Goal: Task Accomplishment & Management: Use online tool/utility

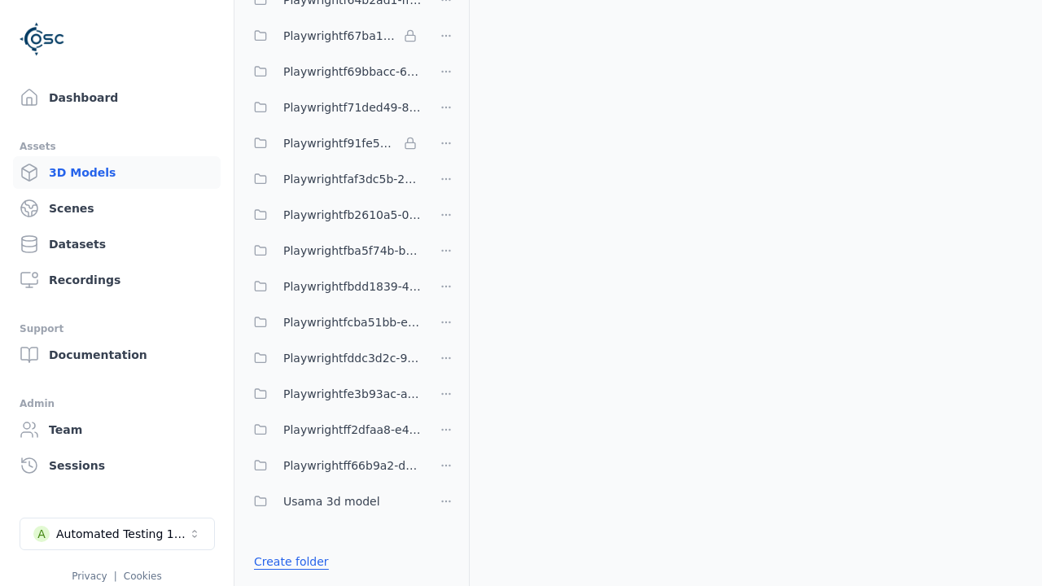
click at [287, 562] on link "Create folder" at bounding box center [291, 562] width 75 height 16
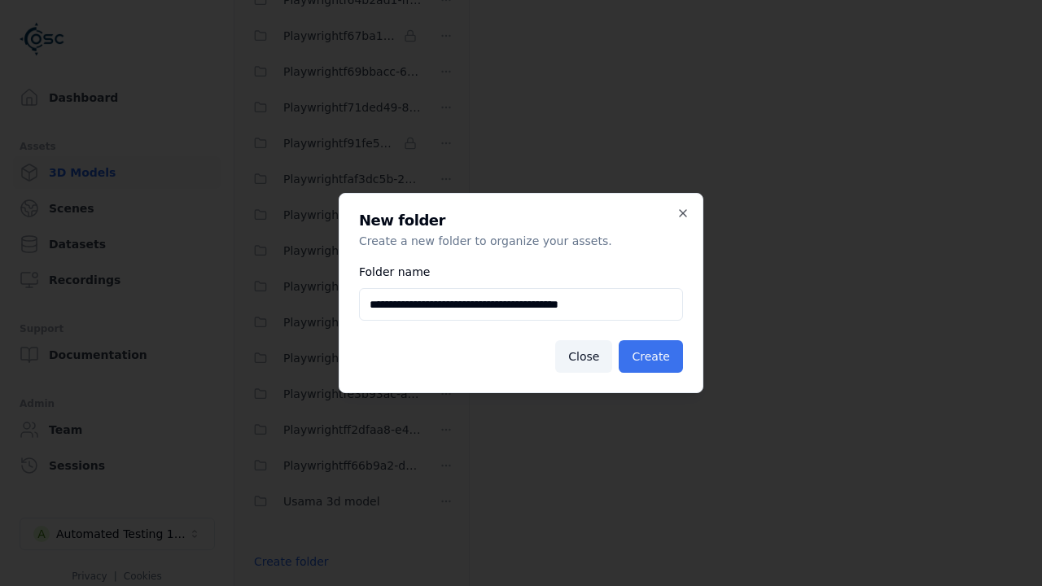
type input "**********"
click at [653, 357] on button "Create" at bounding box center [651, 356] width 64 height 33
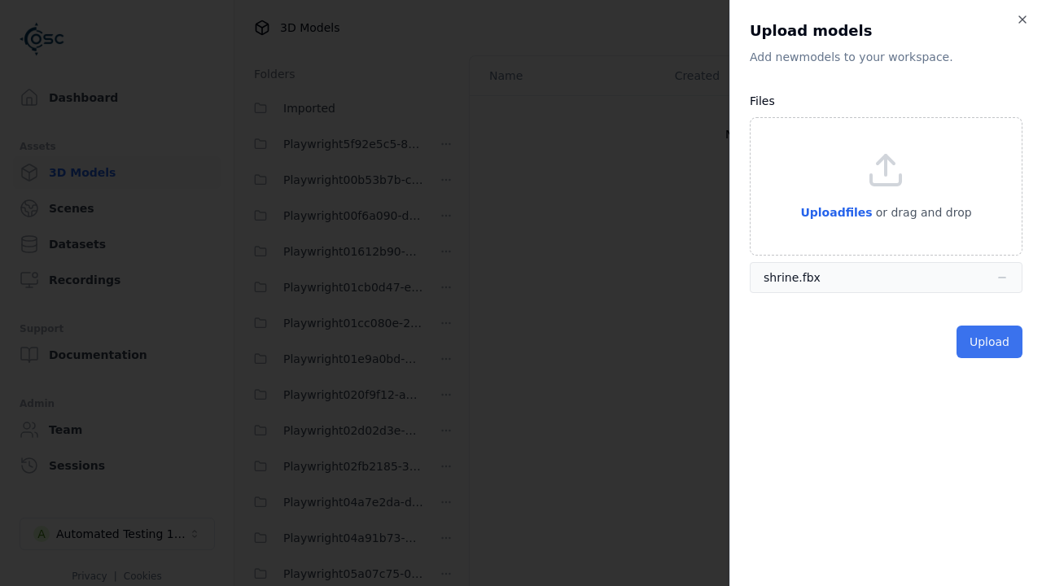
click at [991, 342] on button "Upload" at bounding box center [990, 342] width 66 height 33
